Goal: Find contact information: Find contact information

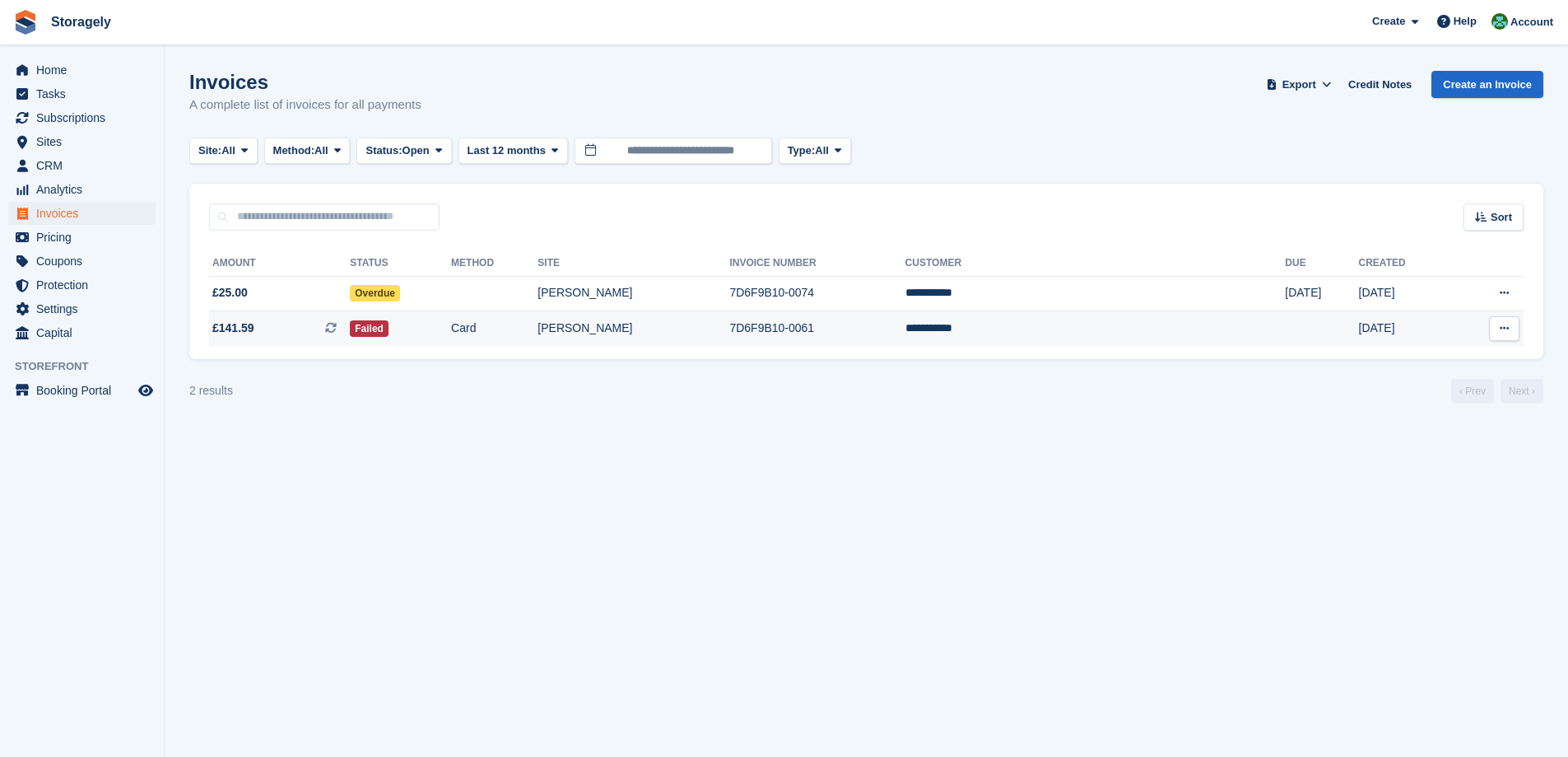
click at [448, 329] on td "Failed" at bounding box center [400, 328] width 101 height 34
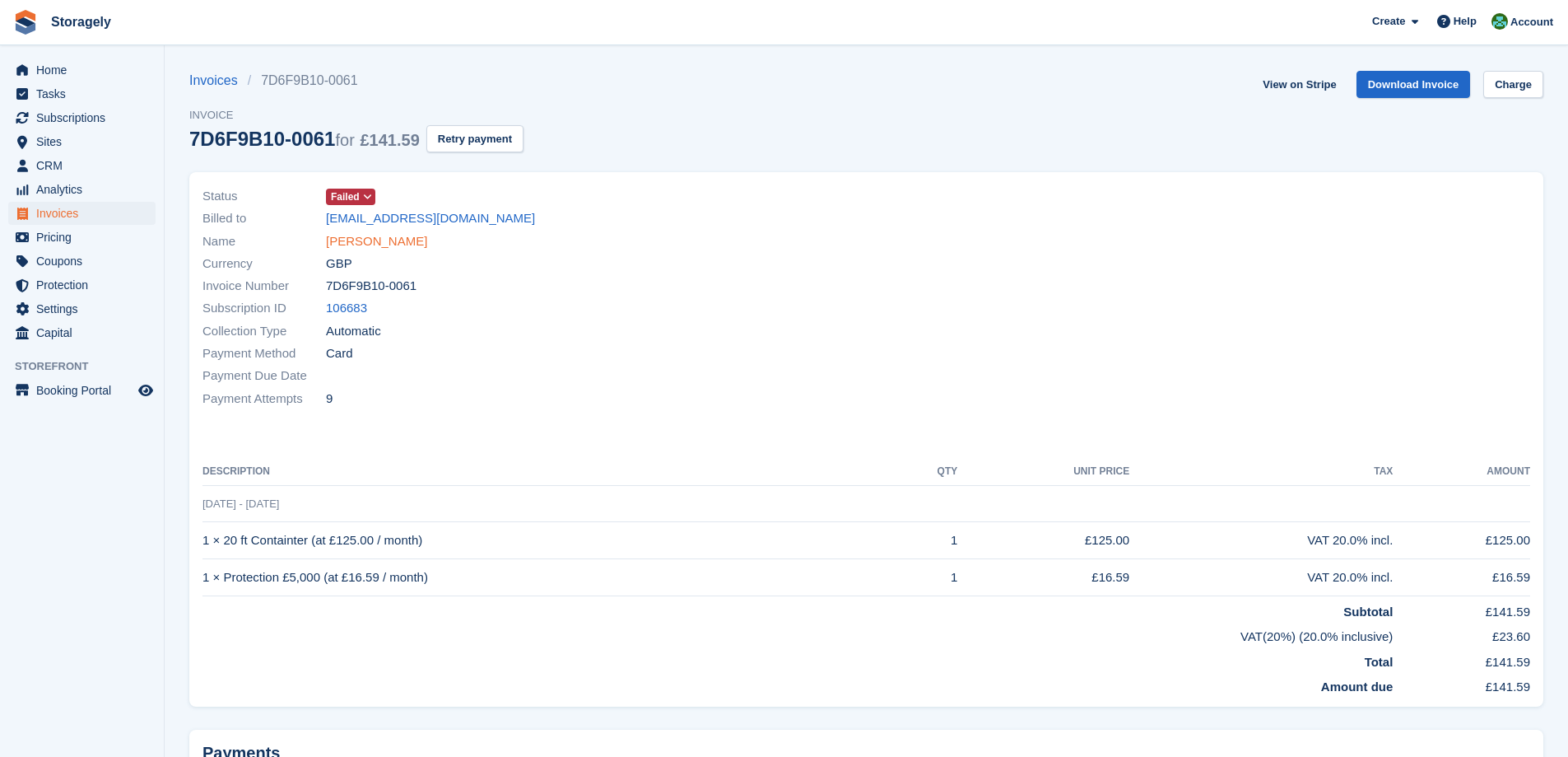
click at [340, 241] on link "Aaron Masih" at bounding box center [376, 241] width 101 height 19
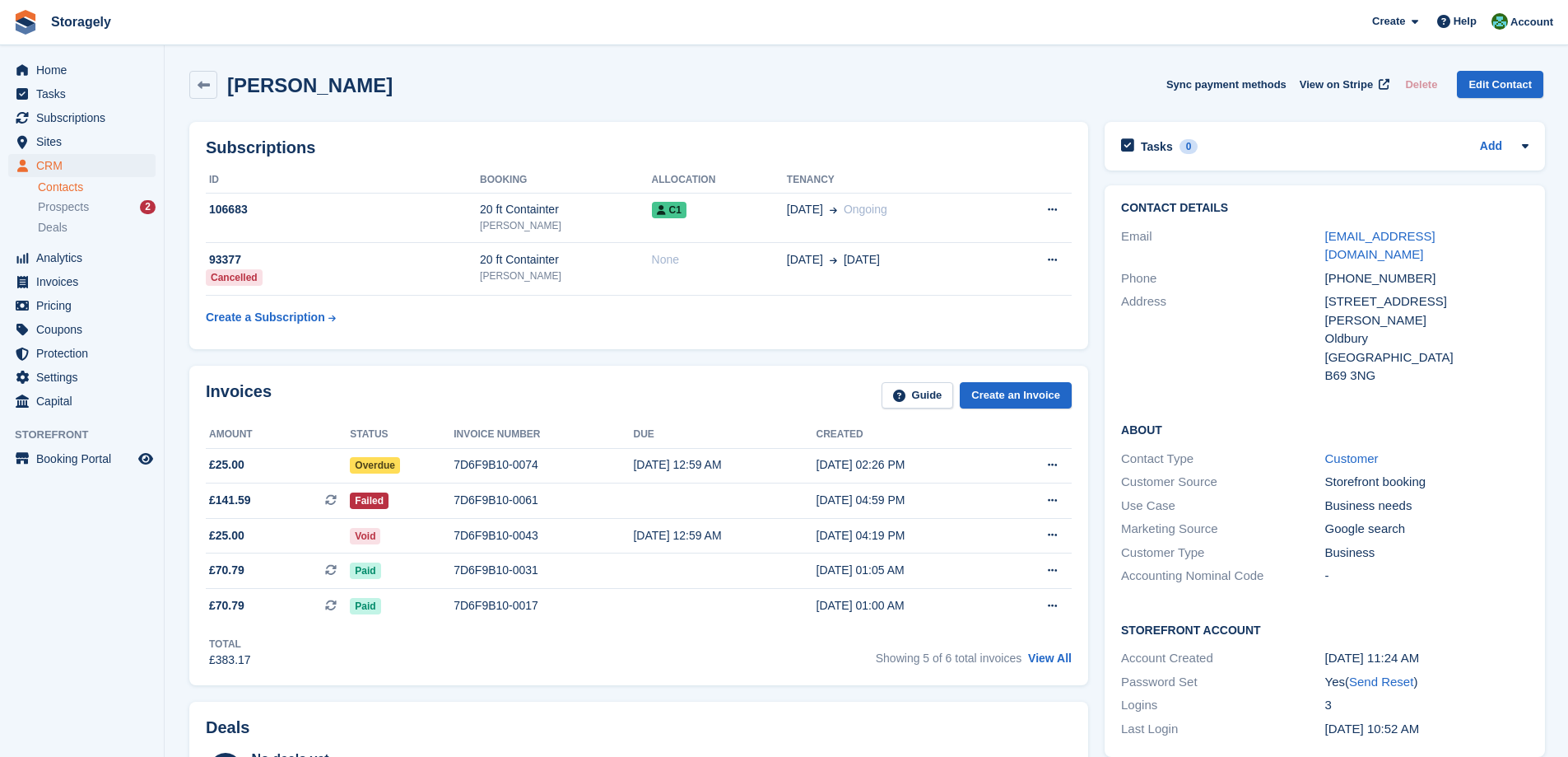
click at [1322, 292] on div "Address" at bounding box center [1223, 339] width 204 height 94
drag, startPoint x: 1322, startPoint y: 280, endPoint x: 1367, endPoint y: 340, distance: 75.0
click at [1367, 340] on div "Address 32 Callaghan Drive, Tividale Oldbury United Kingdom B69 3NG" at bounding box center [1325, 339] width 408 height 98
click at [241, 91] on h2 "Aaron Masih" at bounding box center [310, 85] width 165 height 23
drag, startPoint x: 254, startPoint y: 89, endPoint x: 299, endPoint y: 90, distance: 45.0
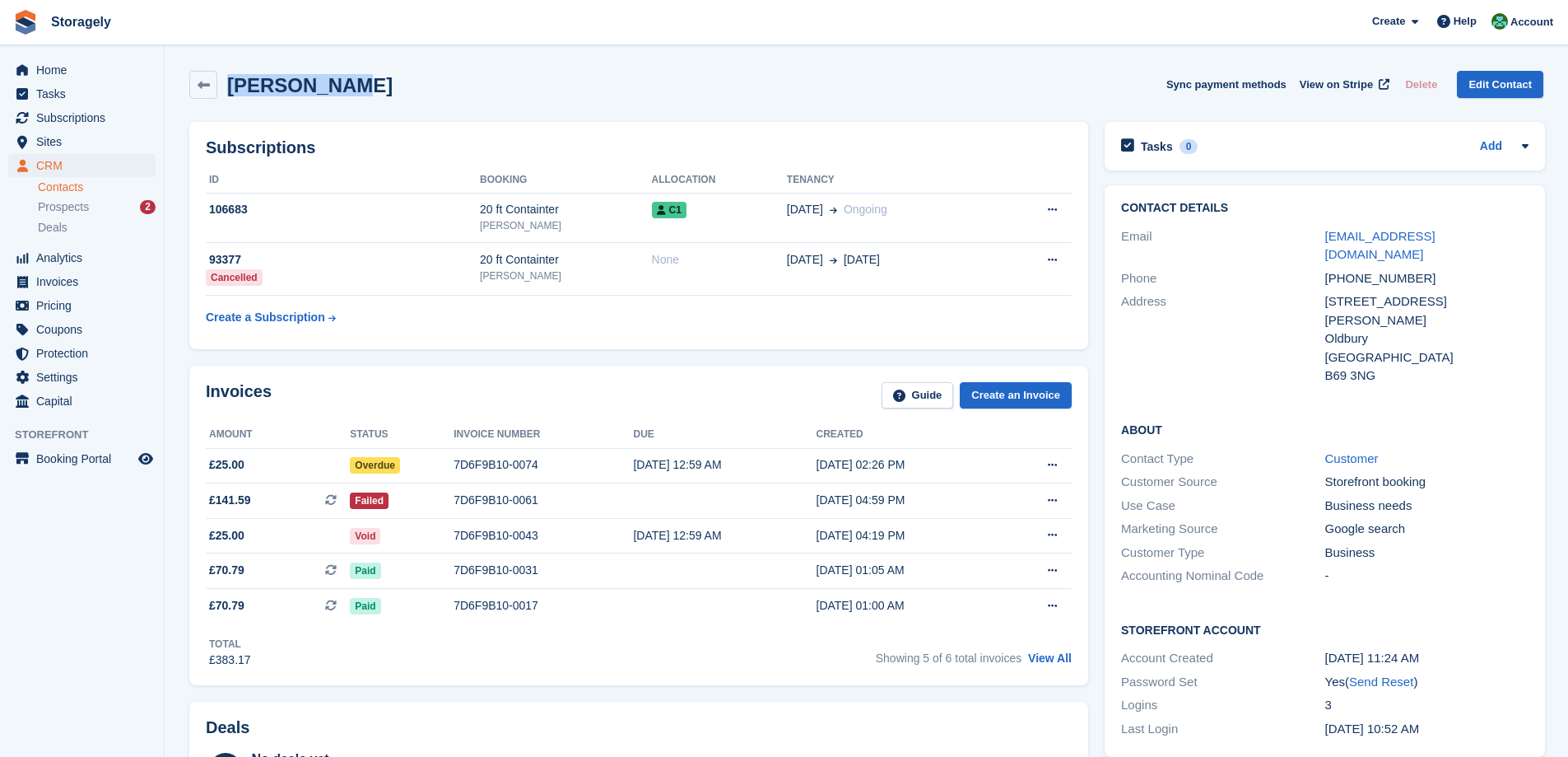
click at [299, 90] on h2 "Aaron Masih" at bounding box center [310, 85] width 165 height 23
copy h2 "Aaron Masih"
